Goal: Find specific page/section: Find specific page/section

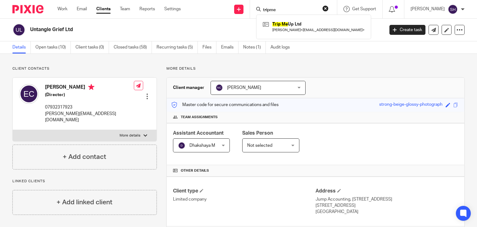
click at [262, 9] on input "tripme" at bounding box center [290, 10] width 56 height 6
type input "conjure"
click at [302, 25] on link at bounding box center [299, 24] width 77 height 9
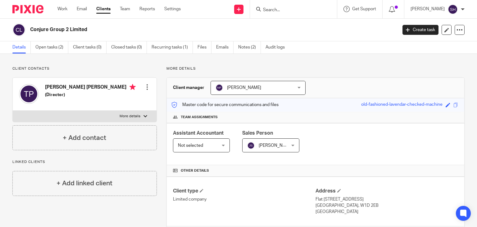
click at [287, 11] on input "Search" at bounding box center [290, 10] width 56 height 6
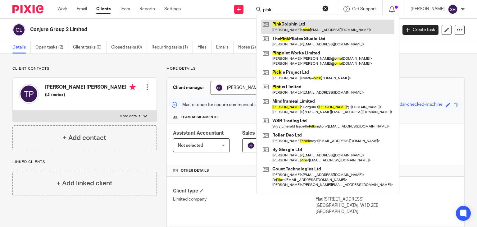
type input "pink"
click at [292, 25] on link at bounding box center [327, 27] width 133 height 14
